Goal: Information Seeking & Learning: Learn about a topic

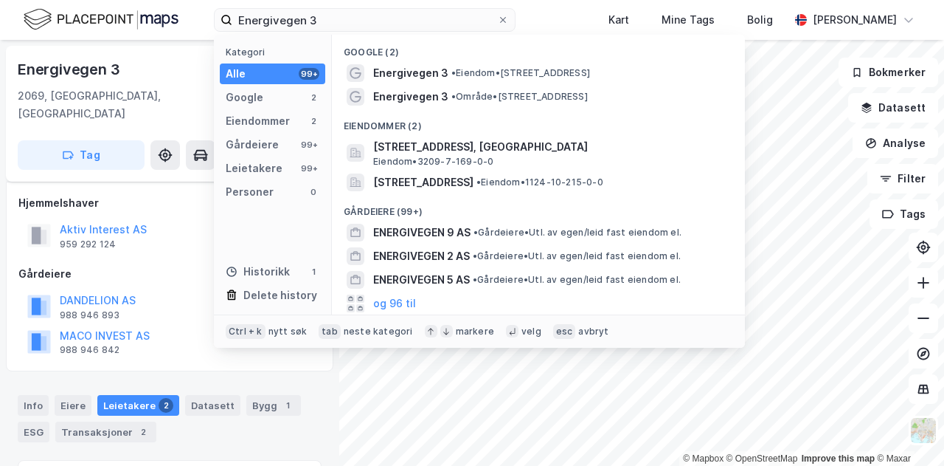
scroll to position [218, 0]
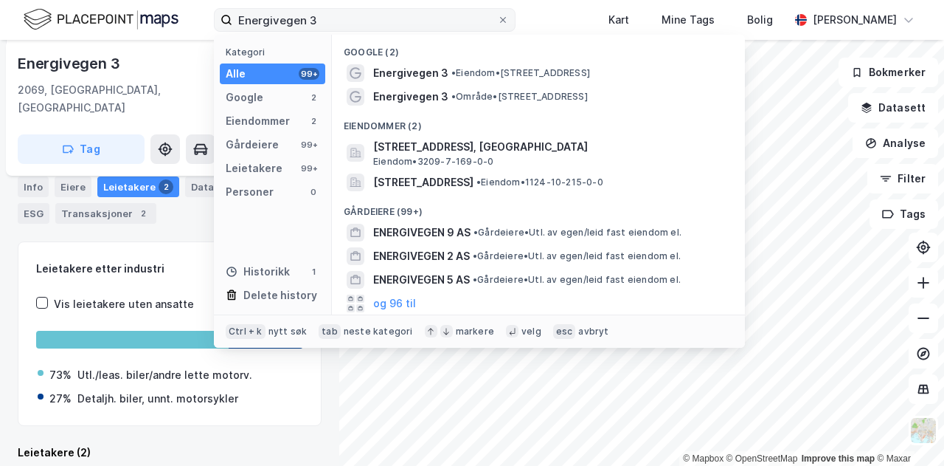
click at [196, 21] on div "Energivegen 3 Kategori Alle 99+ Google 2 Eiendommer 2 Gårdeiere 99+ Leietakere …" at bounding box center [472, 20] width 944 height 40
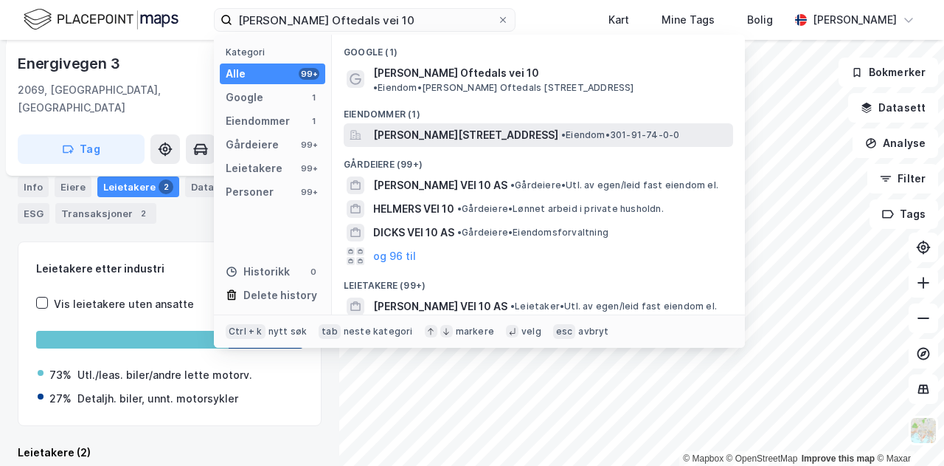
type input "[PERSON_NAME] Oftedals vei 10"
click at [500, 126] on span "[PERSON_NAME][STREET_ADDRESS]" at bounding box center [465, 135] width 185 height 18
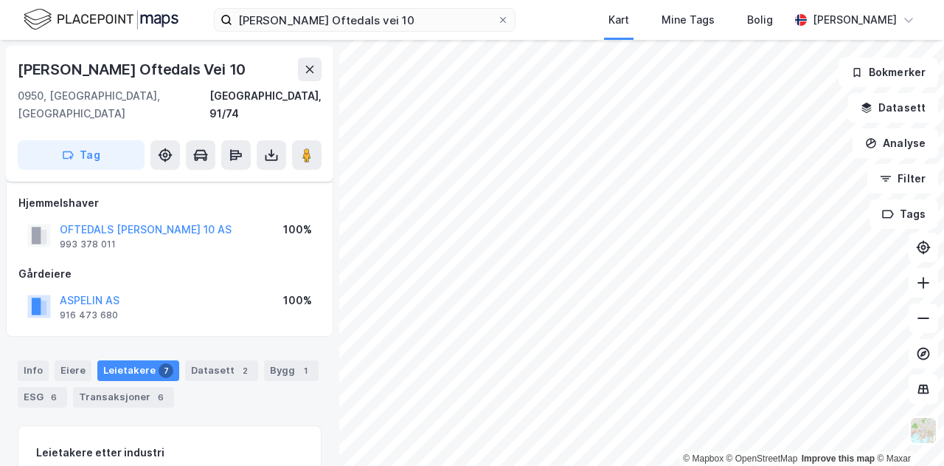
scroll to position [218, 0]
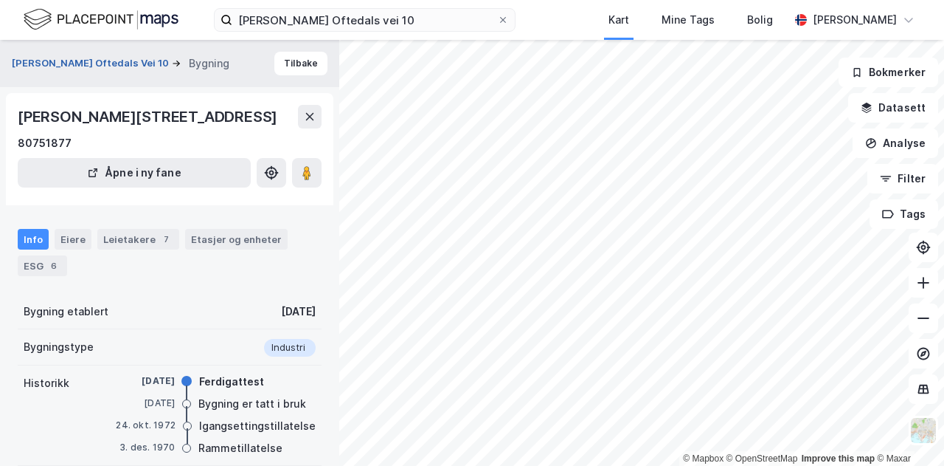
click at [71, 63] on button "[PERSON_NAME] Oftedals Vei 10" at bounding box center [92, 63] width 160 height 15
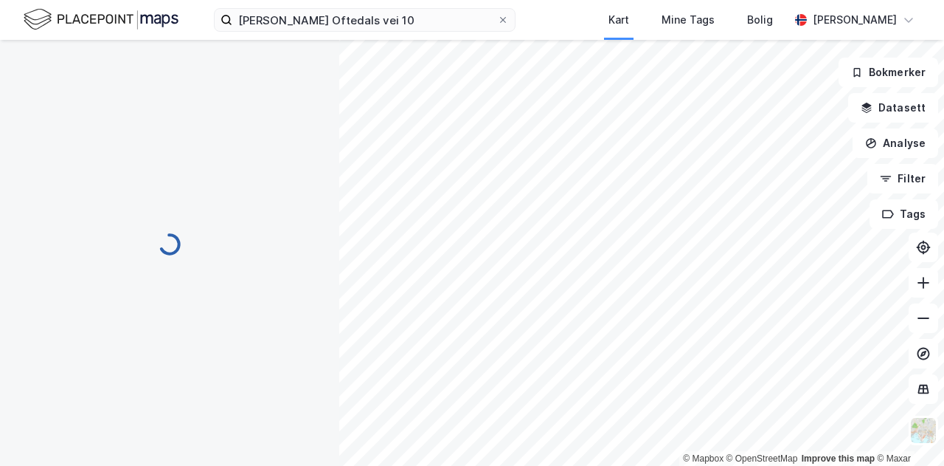
scroll to position [7, 0]
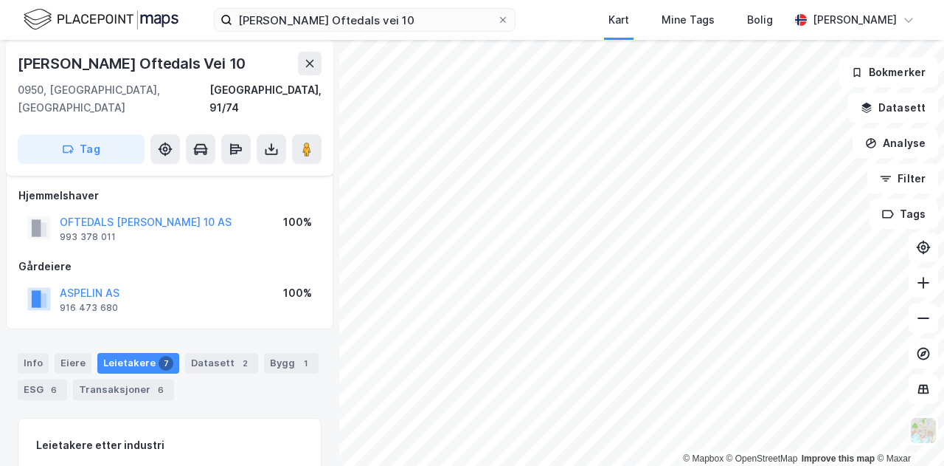
click at [558, 15] on div "[PERSON_NAME] Oftedals vei 10 Kart Mine Tags Bolig [PERSON_NAME]" at bounding box center [472, 20] width 944 height 40
click at [558, 12] on div "[PERSON_NAME] Oftedals vei 10 Kart Mine Tags Bolig [PERSON_NAME]" at bounding box center [472, 20] width 944 height 40
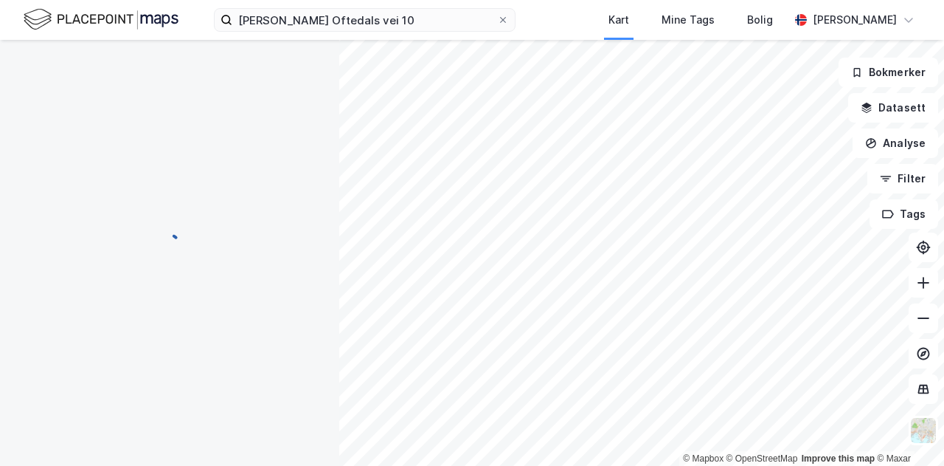
scroll to position [0, 0]
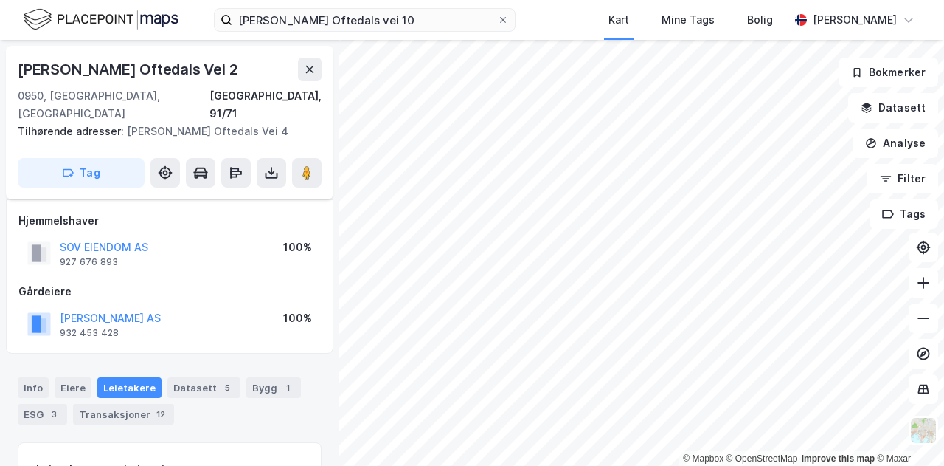
scroll to position [7, 0]
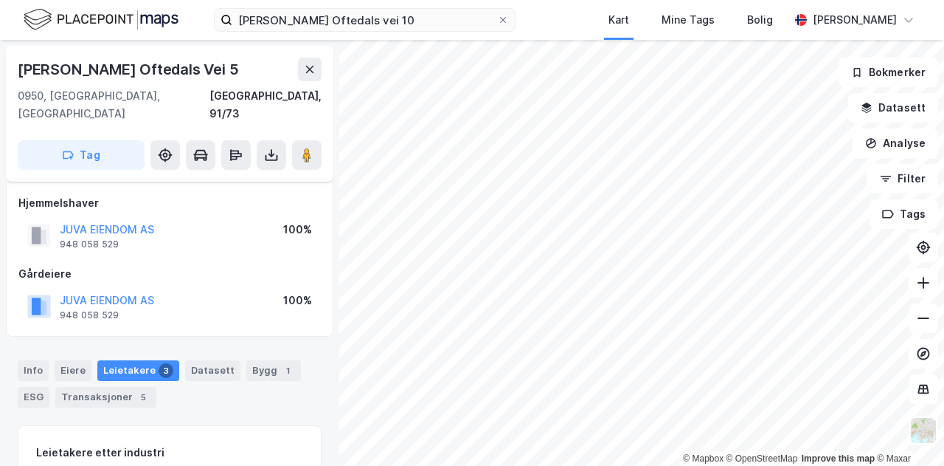
scroll to position [7, 0]
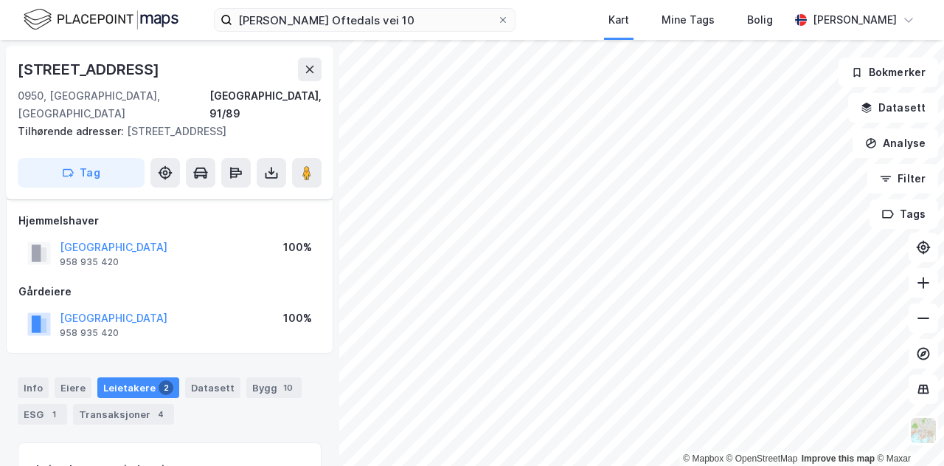
scroll to position [7, 0]
